Goal: Task Accomplishment & Management: Manage account settings

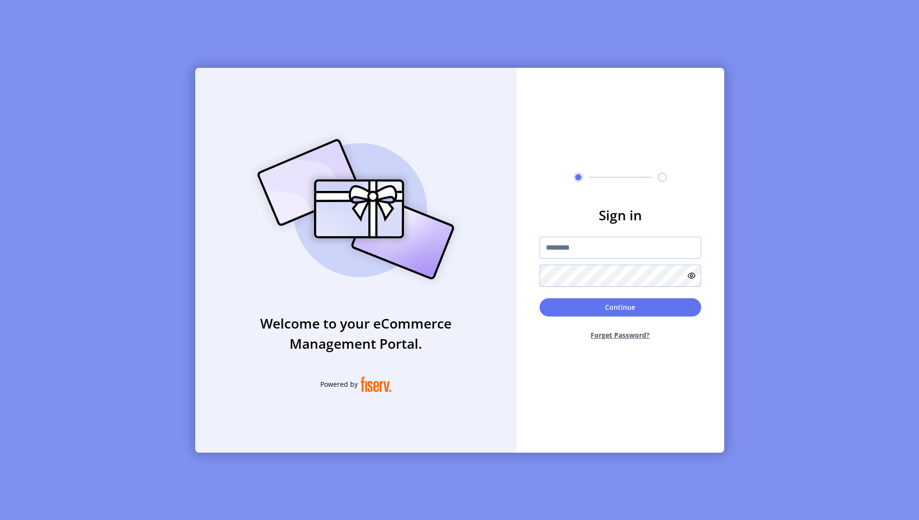
click at [586, 248] on input "text" at bounding box center [621, 248] width 162 height 22
type input "**********"
click at [691, 274] on icon at bounding box center [692, 276] width 8 height 8
click at [611, 308] on button "Continue" at bounding box center [621, 307] width 162 height 18
click at [587, 310] on p-button "Continue" at bounding box center [621, 307] width 162 height 18
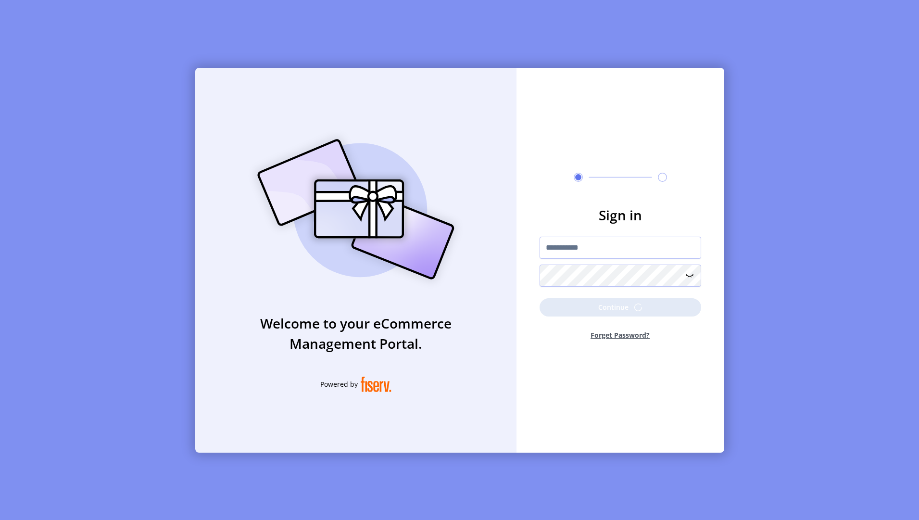
drag, startPoint x: 629, startPoint y: 305, endPoint x: 629, endPoint y: 284, distance: 21.2
click at [629, 302] on p-button "Continue" at bounding box center [621, 307] width 162 height 18
click at [570, 249] on input "text" at bounding box center [621, 248] width 162 height 22
type input "**********"
click at [691, 276] on icon at bounding box center [692, 276] width 8 height 8
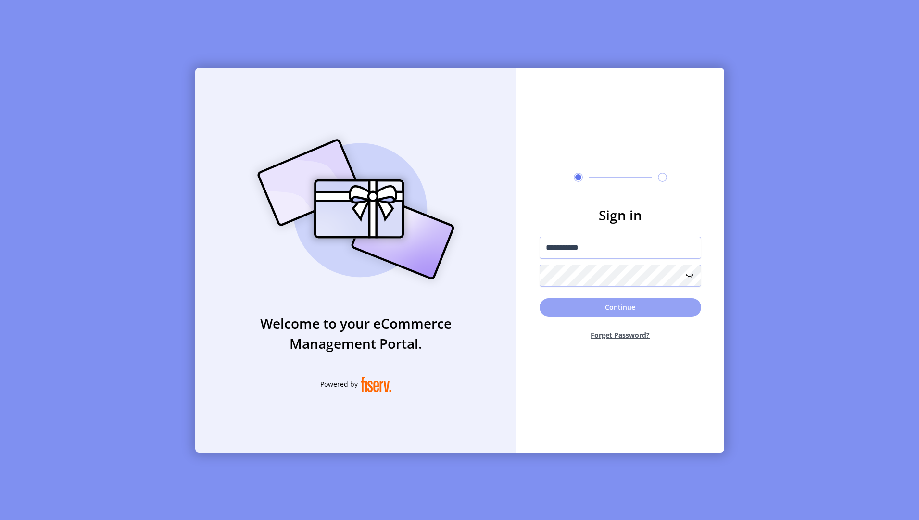
click at [601, 307] on button "Continue" at bounding box center [621, 307] width 162 height 18
